Goal: Navigation & Orientation: Find specific page/section

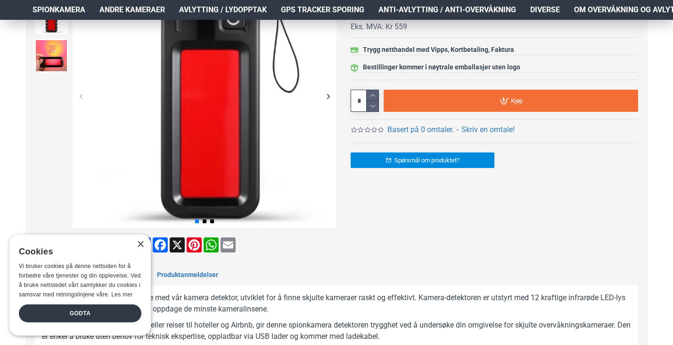
scroll to position [189, 0]
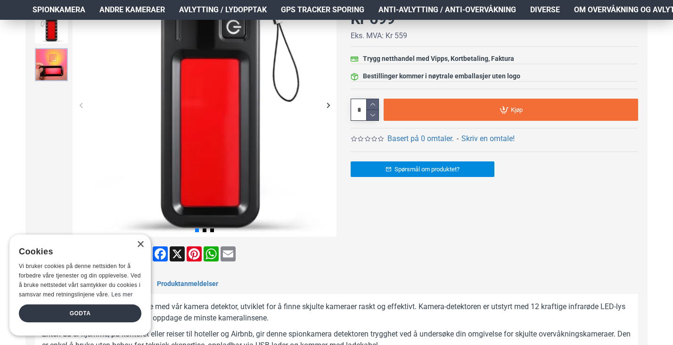
click at [55, 68] on img at bounding box center [51, 64] width 33 height 33
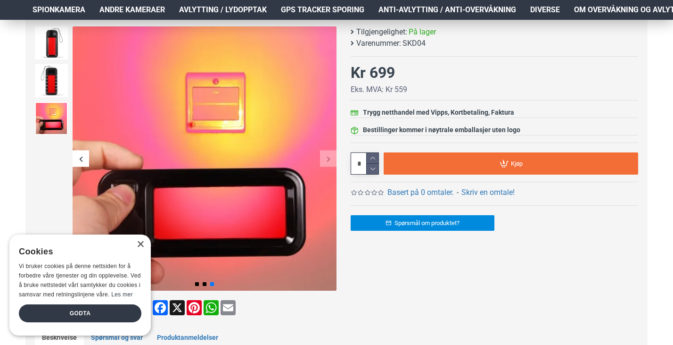
scroll to position [94, 0]
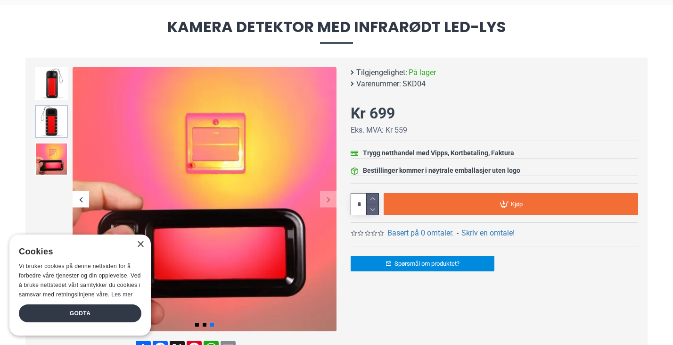
click at [50, 119] on img at bounding box center [51, 121] width 33 height 33
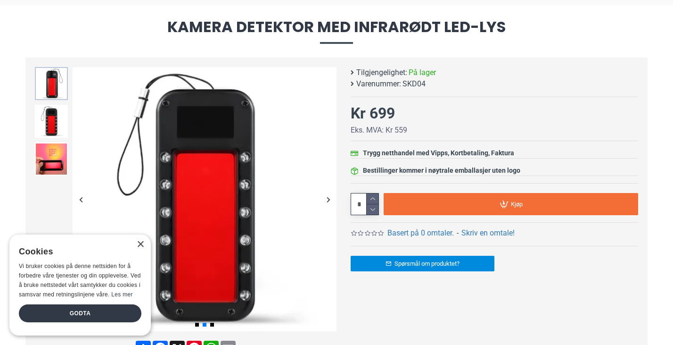
click at [54, 85] on img at bounding box center [51, 83] width 33 height 33
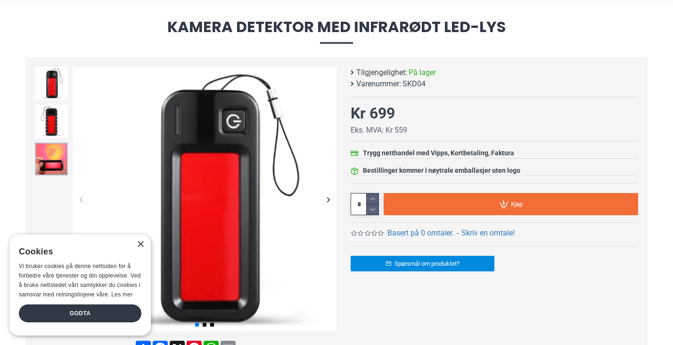
click at [52, 152] on img at bounding box center [51, 158] width 33 height 33
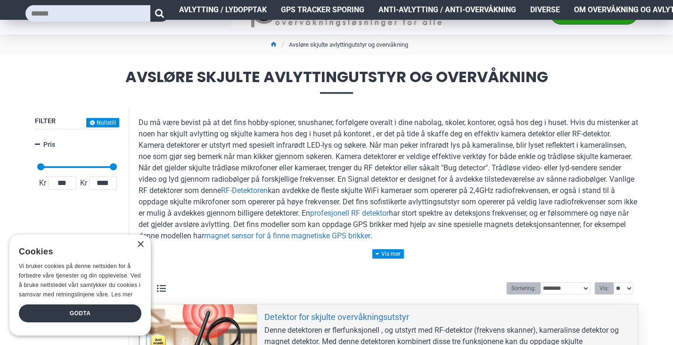
scroll to position [141, 0]
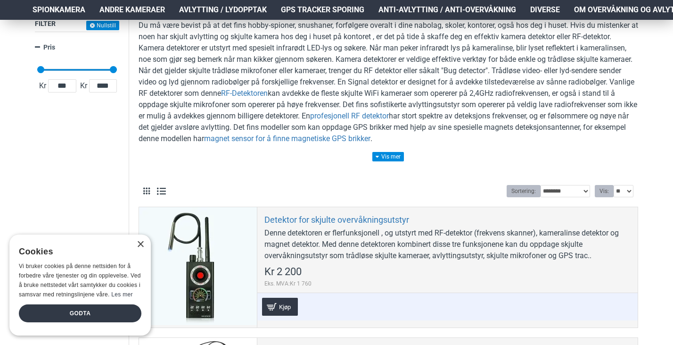
click at [139, 239] on div "× Cookies Vi bruker cookies på denne nettsiden for å forbedre våre tjenester og…" at bounding box center [79, 284] width 141 height 101
click at [138, 242] on div "×" at bounding box center [140, 244] width 7 height 7
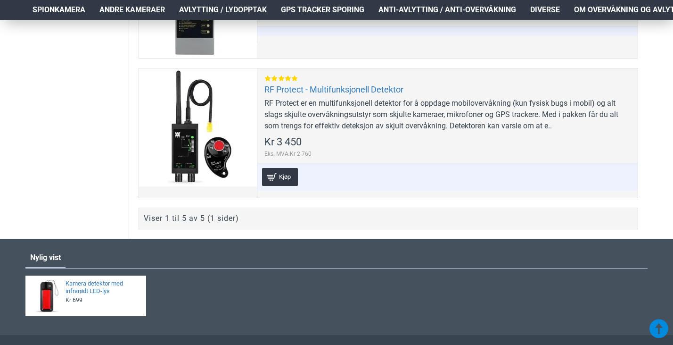
scroll to position [896, 0]
